Goal: Task Accomplishment & Management: Manage account settings

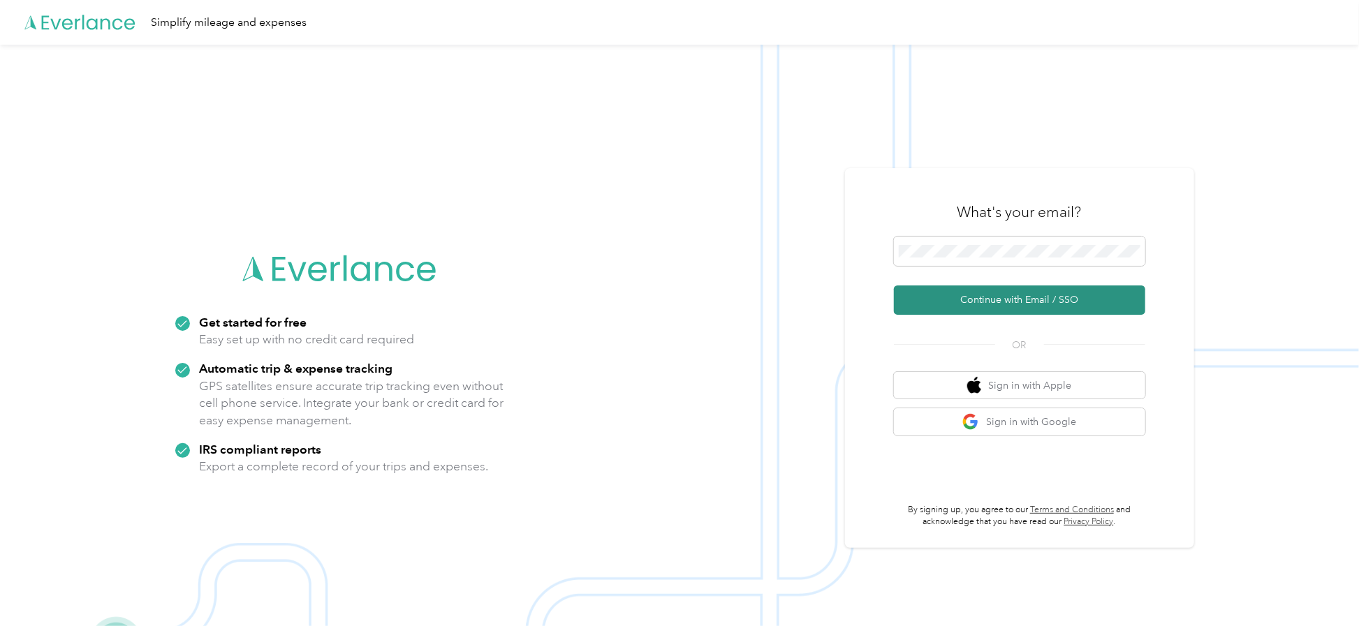
click at [1000, 305] on button "Continue with Email / SSO" at bounding box center [1019, 300] width 251 height 29
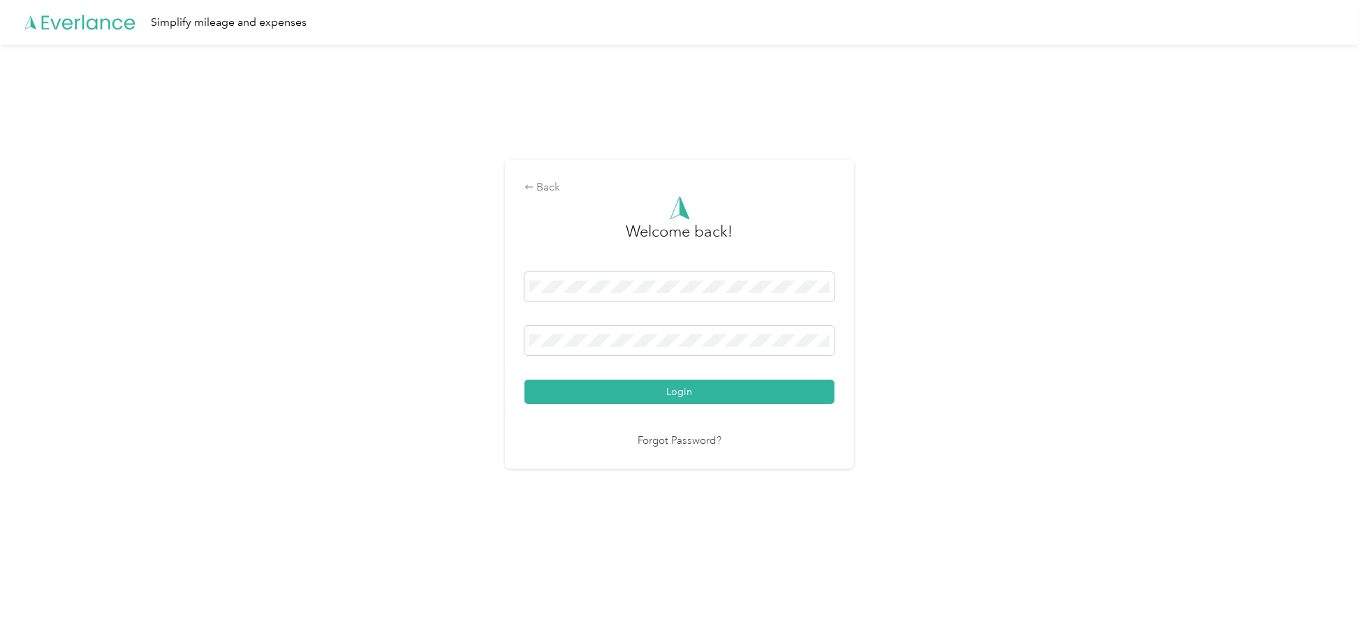
click at [524, 380] on button "Login" at bounding box center [679, 392] width 310 height 24
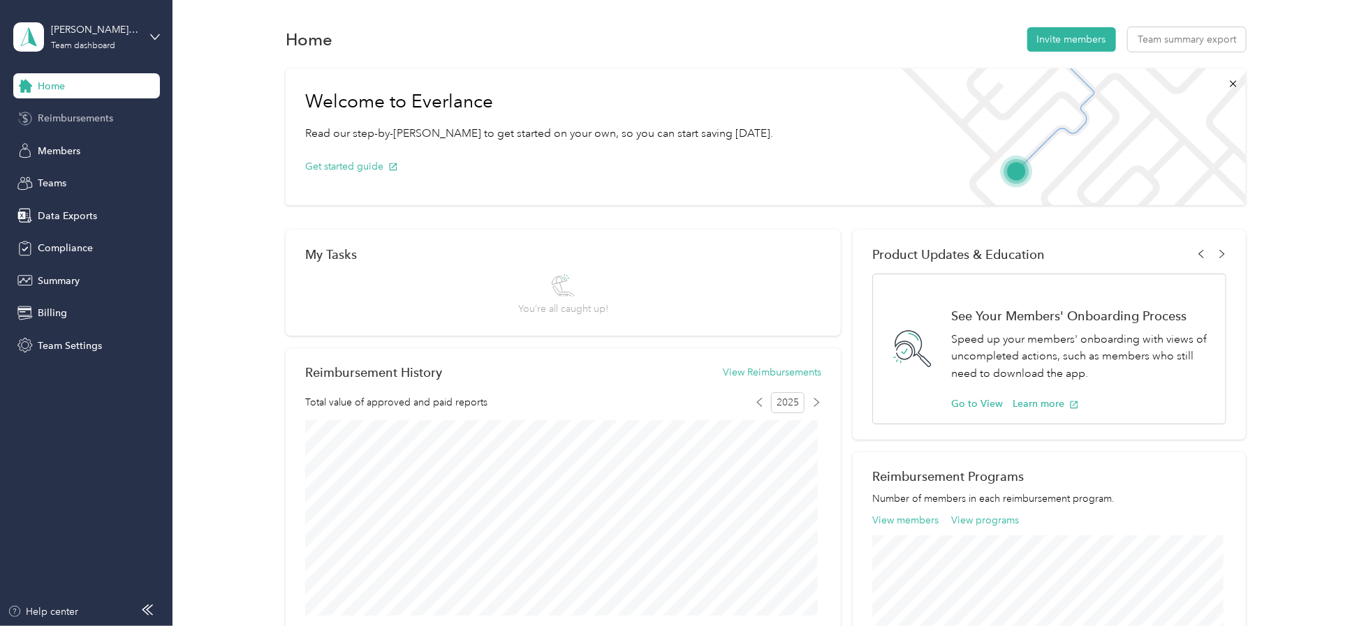
click at [75, 117] on span "Reimbursements" at bounding box center [75, 118] width 75 height 15
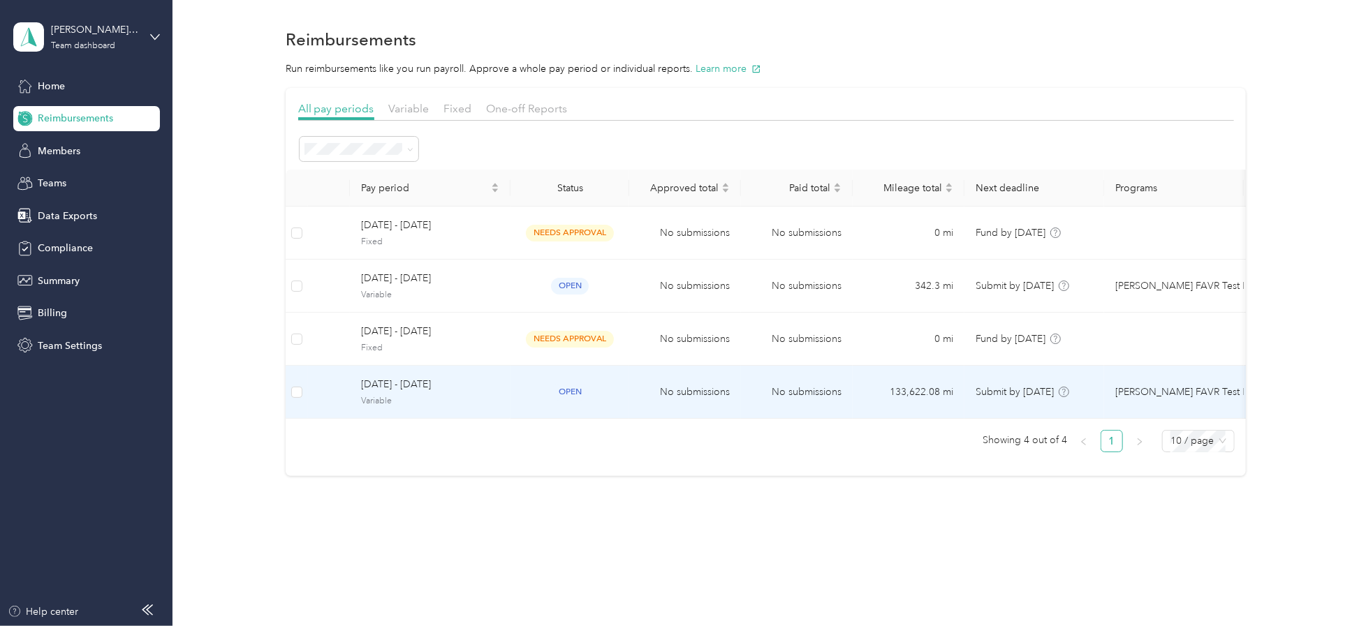
click at [383, 385] on span "[DATE] - [DATE]" at bounding box center [430, 384] width 138 height 15
